Goal: Navigation & Orientation: Go to known website

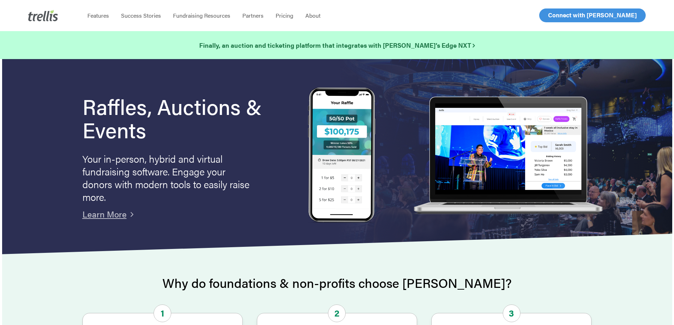
click at [558, 16] on span "Log In" at bounding box center [556, 15] width 17 height 8
click at [553, 13] on span "Log In" at bounding box center [556, 15] width 17 height 8
click at [555, 13] on span "Log In" at bounding box center [556, 15] width 17 height 8
click at [556, 17] on span "Log In" at bounding box center [556, 15] width 17 height 8
